Goal: Book appointment/travel/reservation

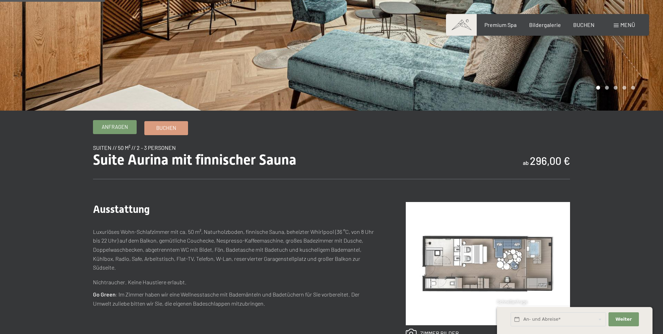
click at [127, 132] on link "Anfragen" at bounding box center [114, 126] width 43 height 13
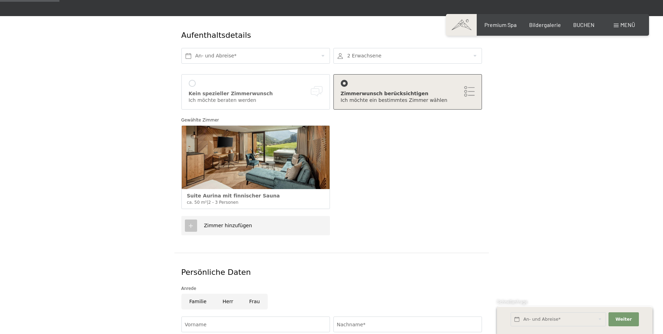
scroll to position [35, 0]
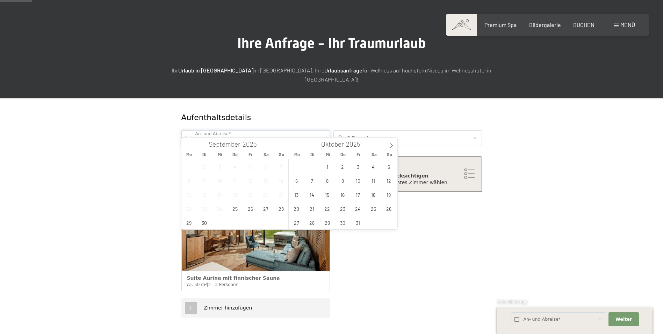
click at [271, 130] on input "text" at bounding box center [255, 138] width 149 height 16
click at [390, 145] on icon at bounding box center [391, 145] width 5 height 5
click at [297, 182] on span "3" at bounding box center [297, 180] width 14 height 14
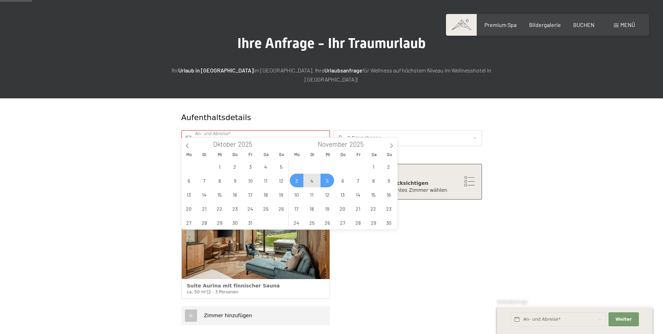
click at [329, 180] on span "5" at bounding box center [328, 180] width 14 height 14
type input "[DATE] - Mi. [DATE]"
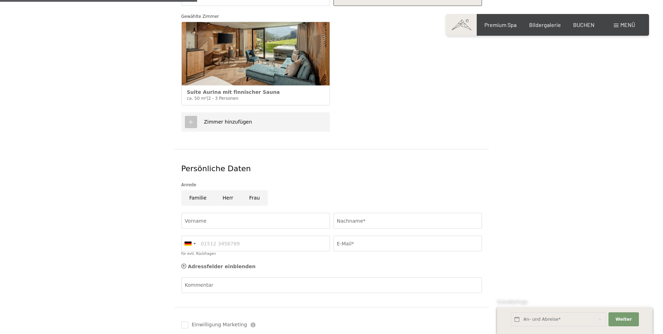
scroll to position [245, 0]
